Goal: Transaction & Acquisition: Download file/media

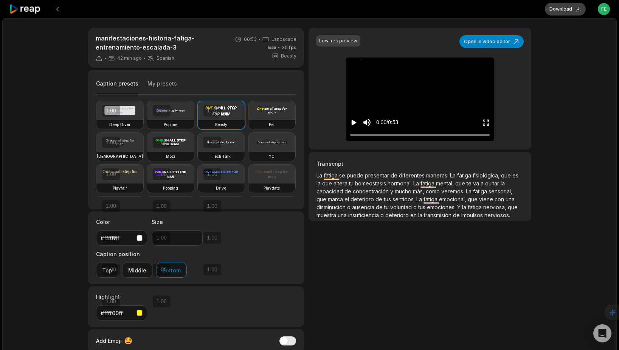
click at [558, 10] on button "Download" at bounding box center [565, 9] width 41 height 13
click at [28, 7] on icon at bounding box center [25, 9] width 32 height 10
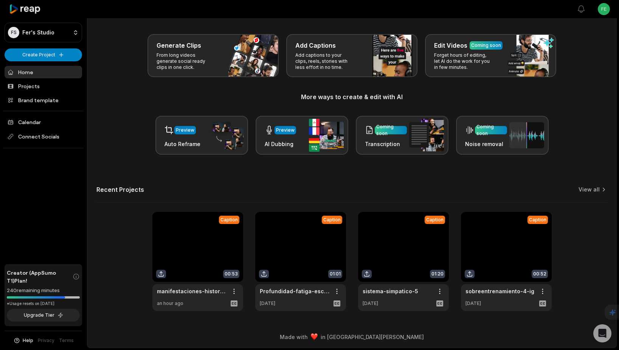
scroll to position [28, 0]
click at [589, 192] on link "View all" at bounding box center [589, 189] width 21 height 8
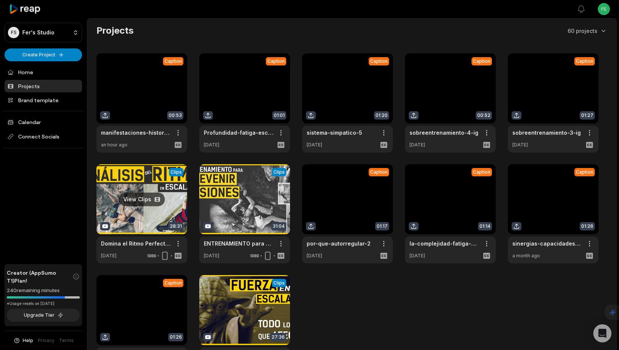
click at [149, 201] on link at bounding box center [141, 213] width 91 height 99
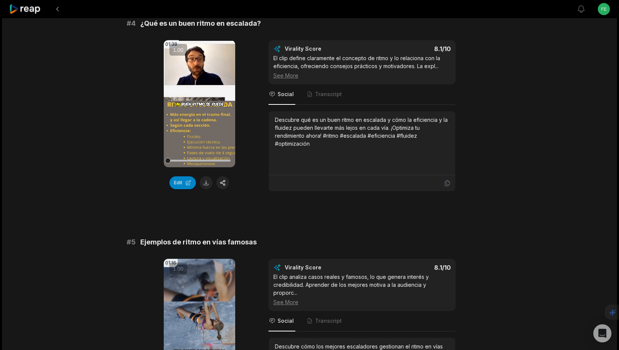
scroll to position [866, 0]
